Goal: Use online tool/utility: Utilize a website feature to perform a specific function

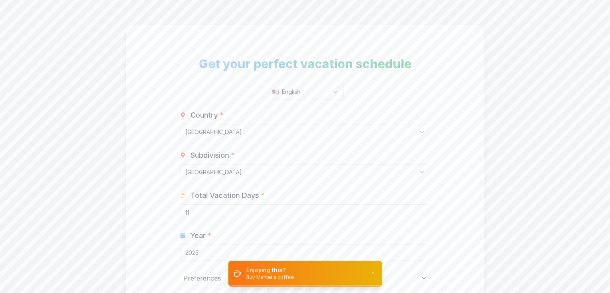
select select "CA"
select select "CA-[GEOGRAPHIC_DATA]"
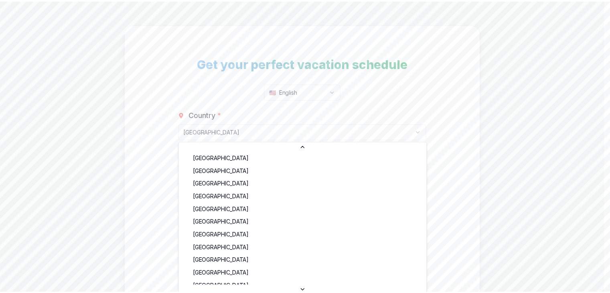
scroll to position [479, 0]
select select "PK"
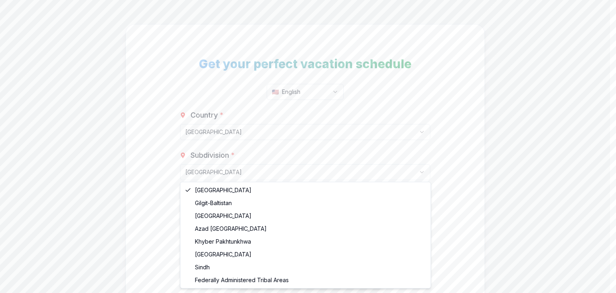
select select "PK-PB"
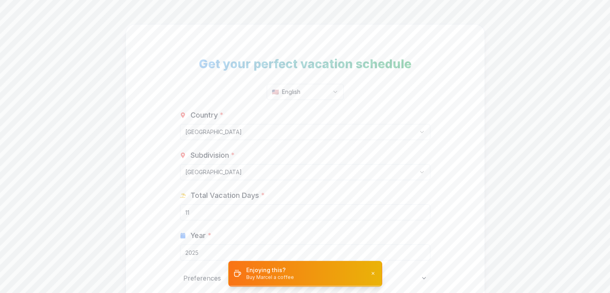
click at [278, 215] on input "11" at bounding box center [305, 212] width 250 height 16
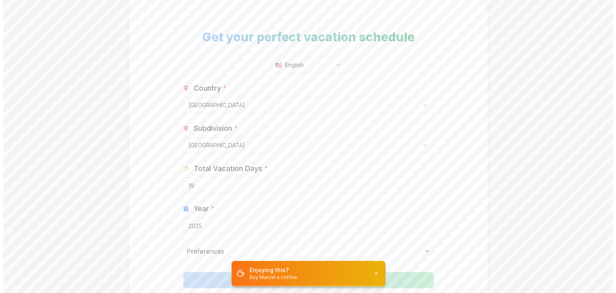
scroll to position [89, 0]
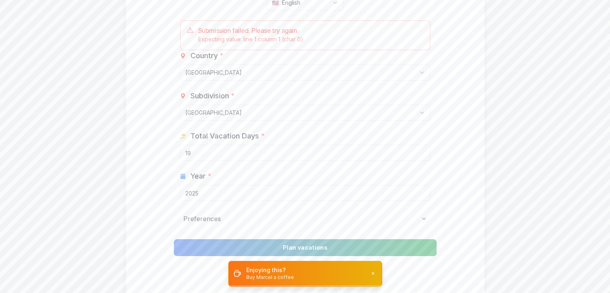
type input "19"
click at [388, 244] on button "Plan vacations" at bounding box center [305, 247] width 263 height 17
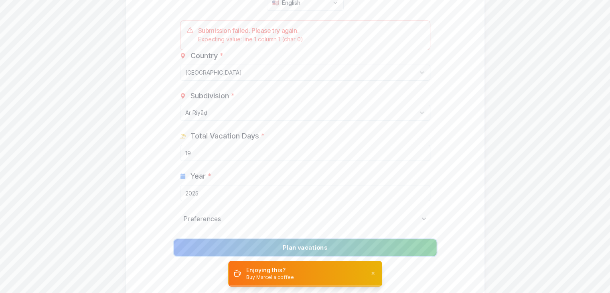
click at [323, 243] on button "Plan vacations" at bounding box center [305, 247] width 263 height 17
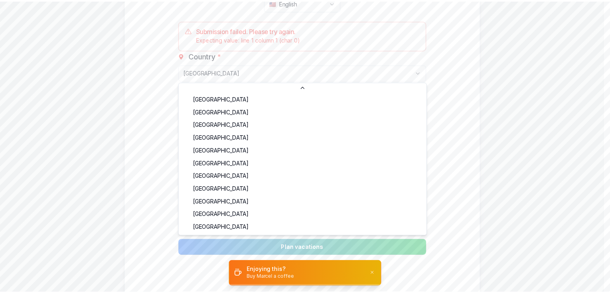
scroll to position [604, 0]
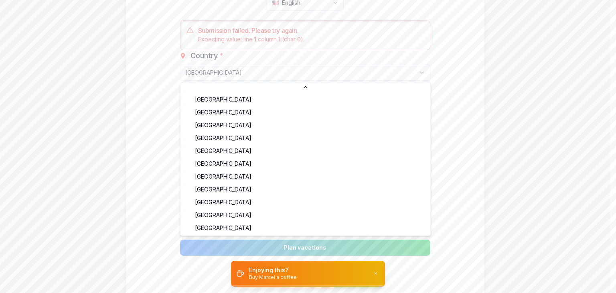
select select "GB"
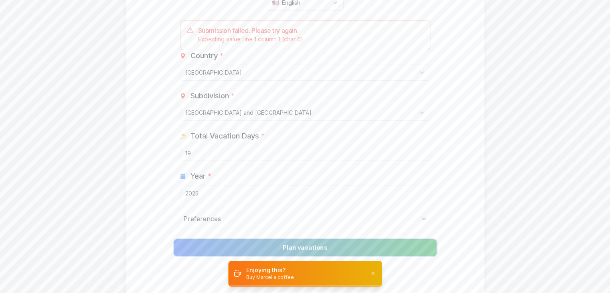
click at [374, 239] on button "Plan vacations" at bounding box center [305, 247] width 263 height 17
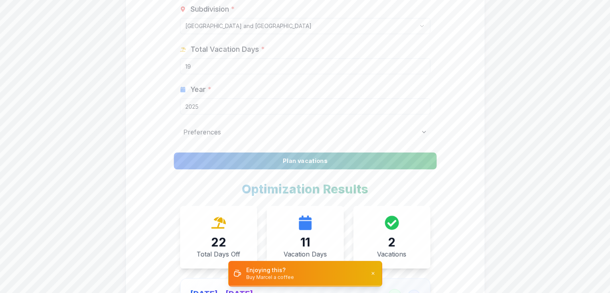
scroll to position [0, 0]
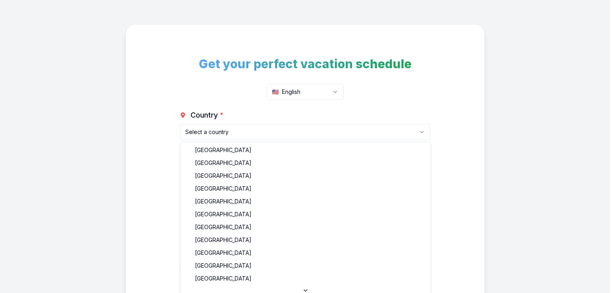
click at [294, 134] on html "Get your perfect vacation schedule 🇺🇸 English Country * Select a country [GEOGR…" at bounding box center [308, 181] width 616 height 362
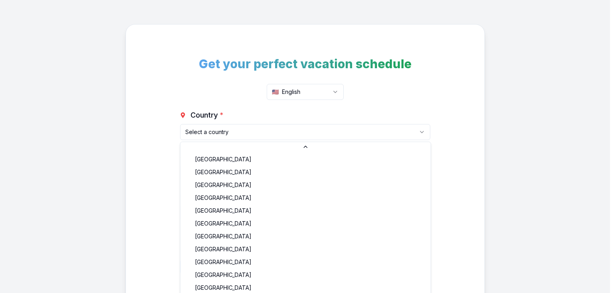
select select "GB"
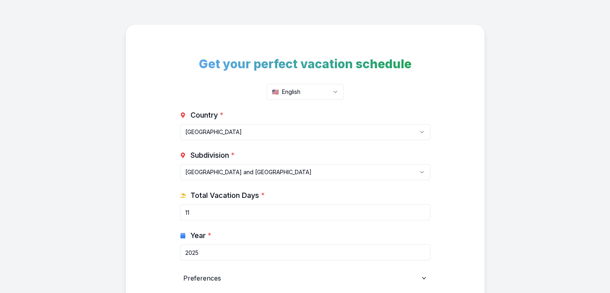
click at [278, 213] on input "11" at bounding box center [305, 212] width 250 height 16
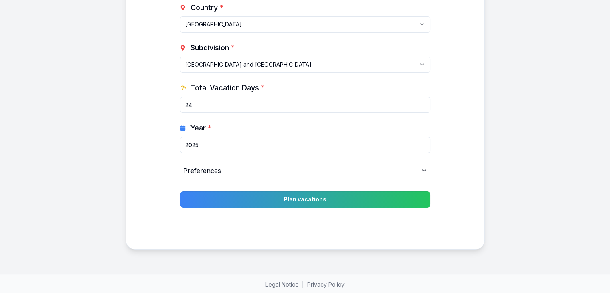
scroll to position [108, 0]
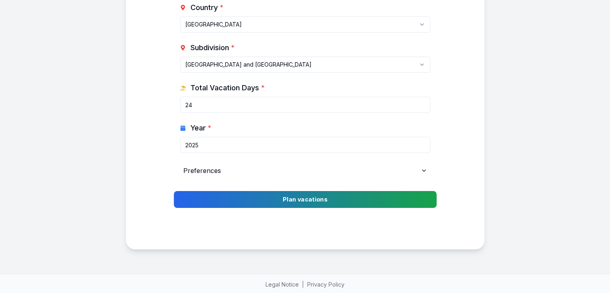
type input "24"
click at [312, 203] on button "Plan vacations" at bounding box center [305, 199] width 263 height 17
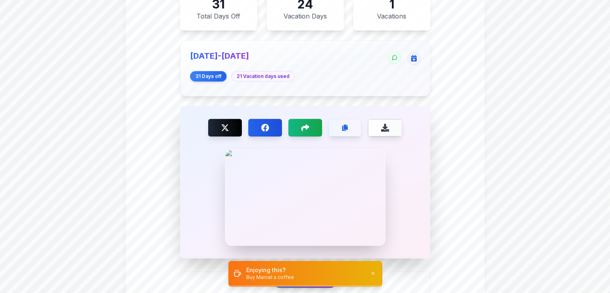
scroll to position [383, 0]
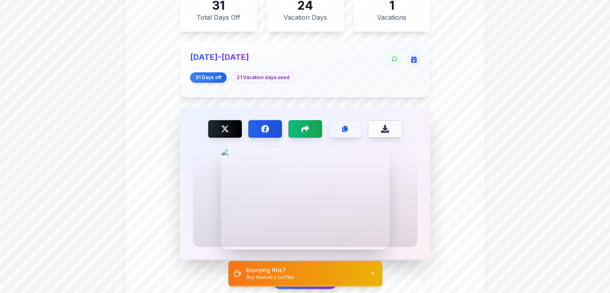
click at [290, 187] on div at bounding box center [305, 198] width 225 height 96
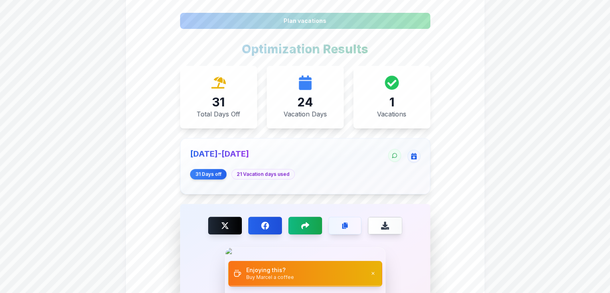
scroll to position [286, 0]
click at [260, 172] on div "21 Vacation days used" at bounding box center [262, 173] width 63 height 10
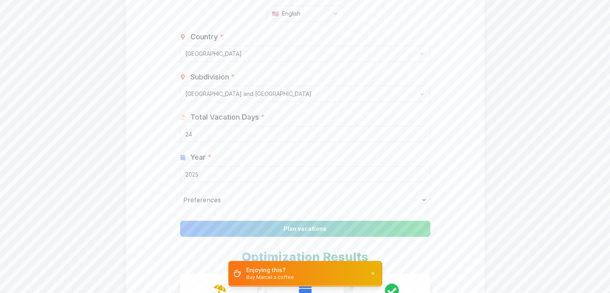
scroll to position [77, 0]
